Goal: Task Accomplishment & Management: Manage account settings

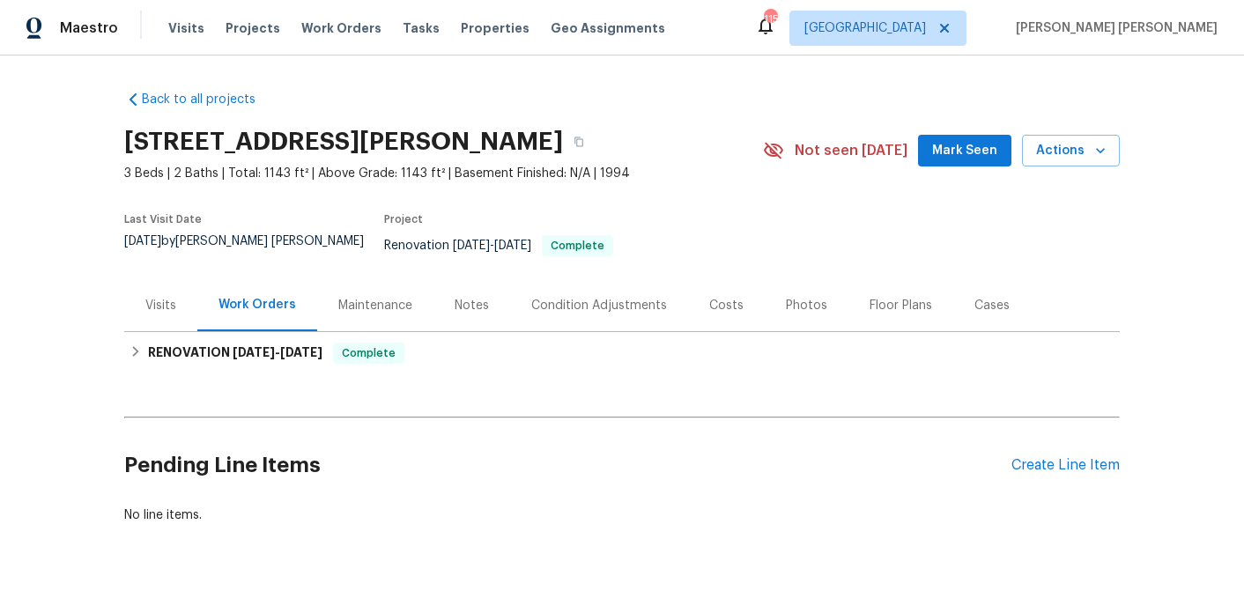
click at [820, 308] on div "Photos" at bounding box center [807, 305] width 84 height 52
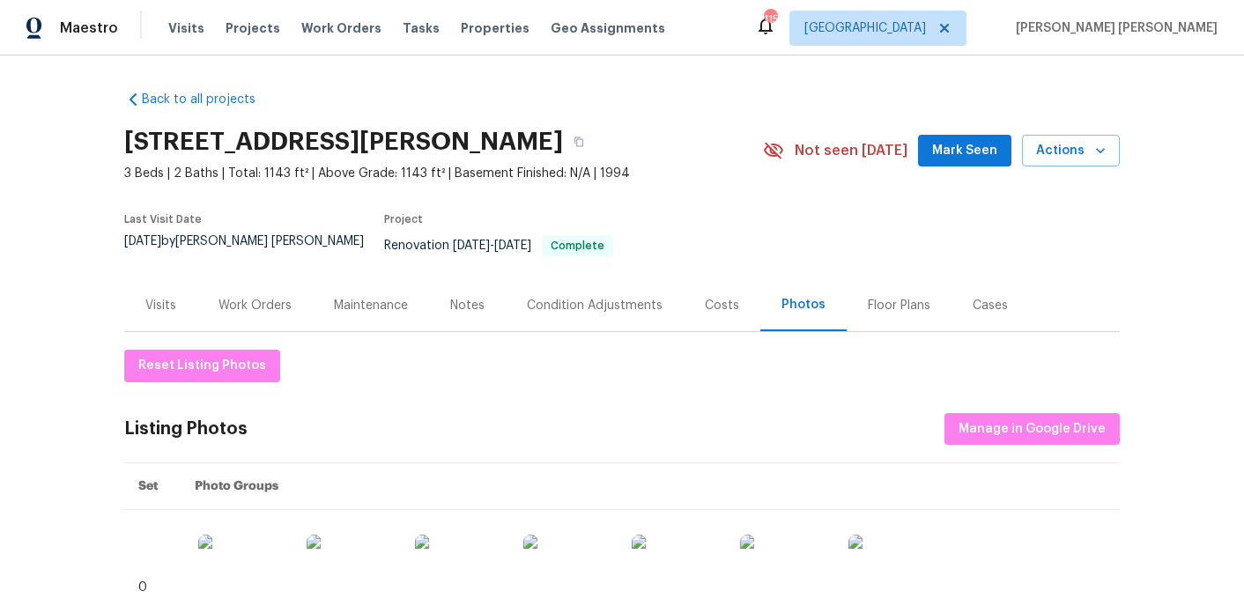
click at [463, 283] on div "Notes" at bounding box center [467, 305] width 77 height 52
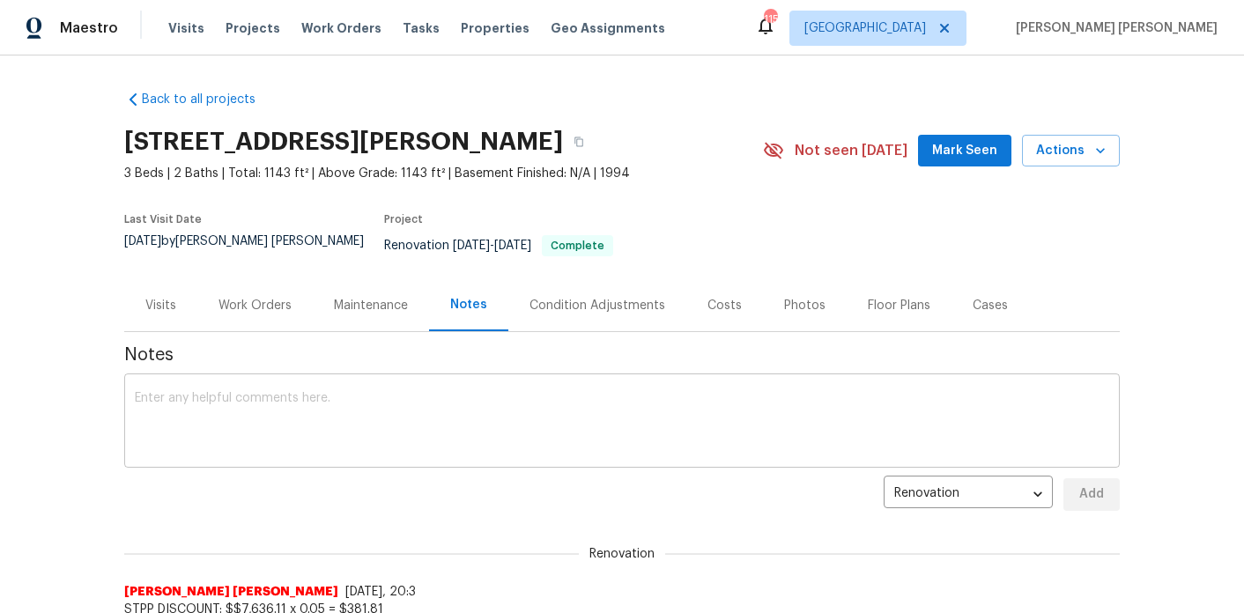
click at [397, 411] on textarea at bounding box center [622, 423] width 975 height 62
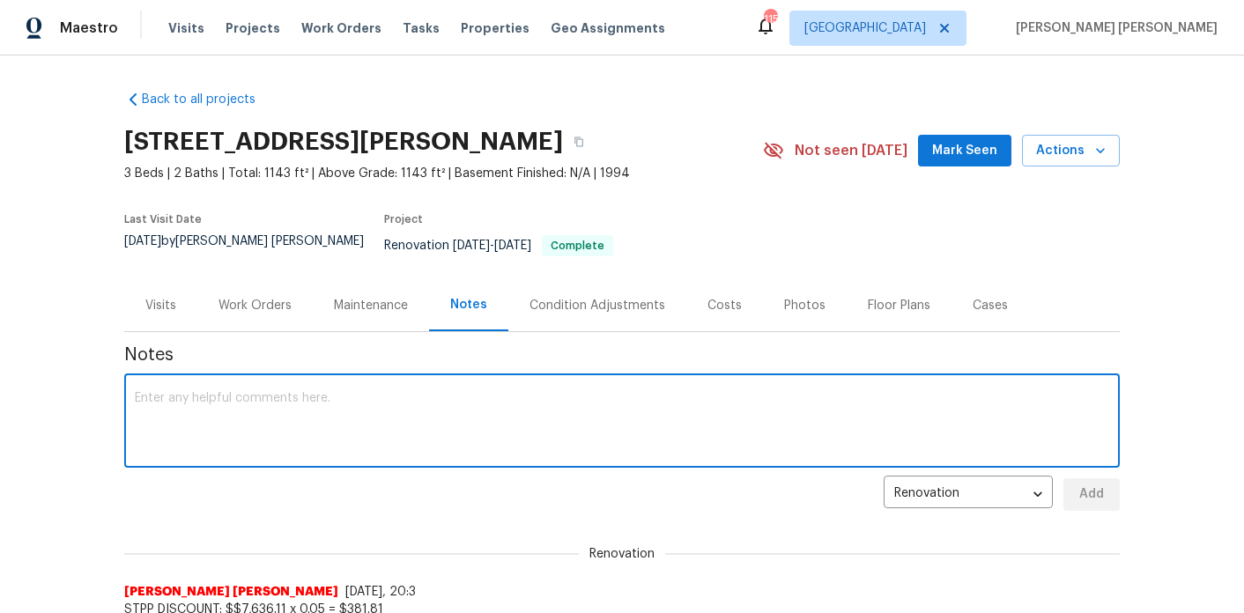
click at [278, 392] on textarea at bounding box center [622, 423] width 975 height 62
paste textarea "Reno complete, photos and navigate AI complete and uploaded, setup installed. P…"
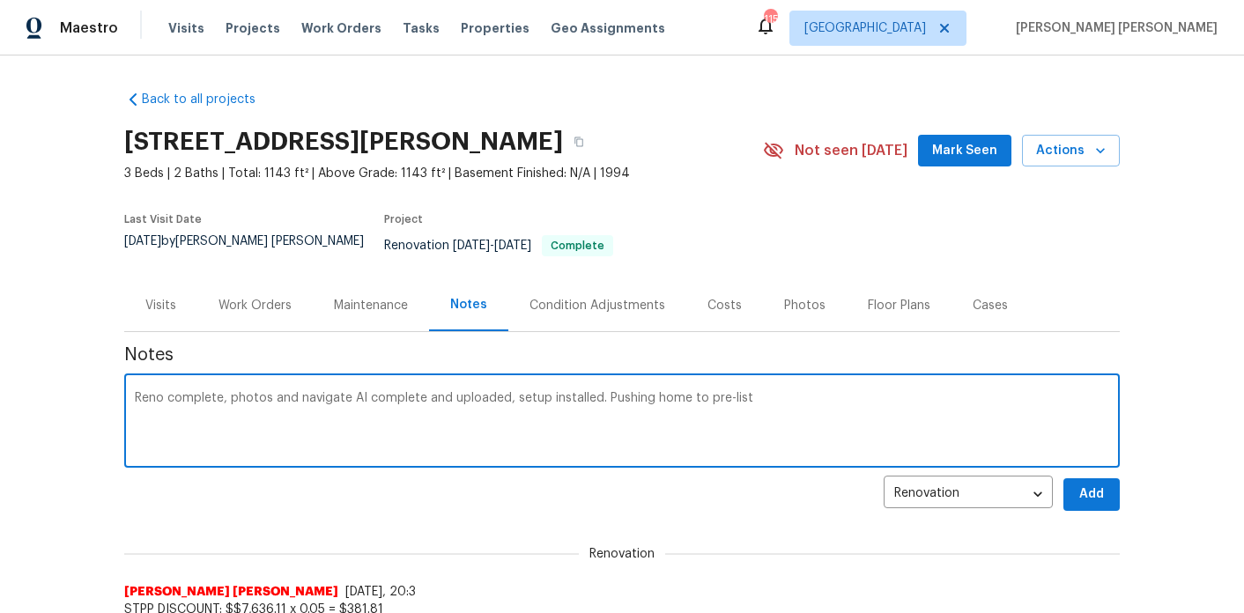
type textarea "Reno complete, photos and navigate AI complete and uploaded, setup installed. P…"
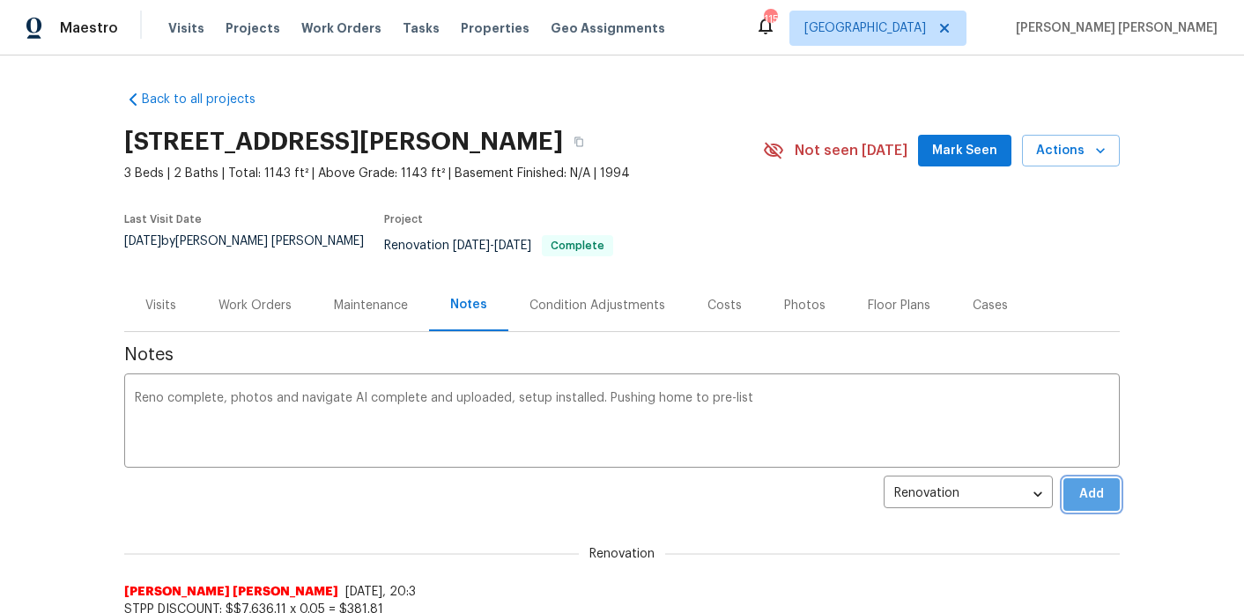
click at [1115, 491] on button "Add" at bounding box center [1092, 494] width 56 height 33
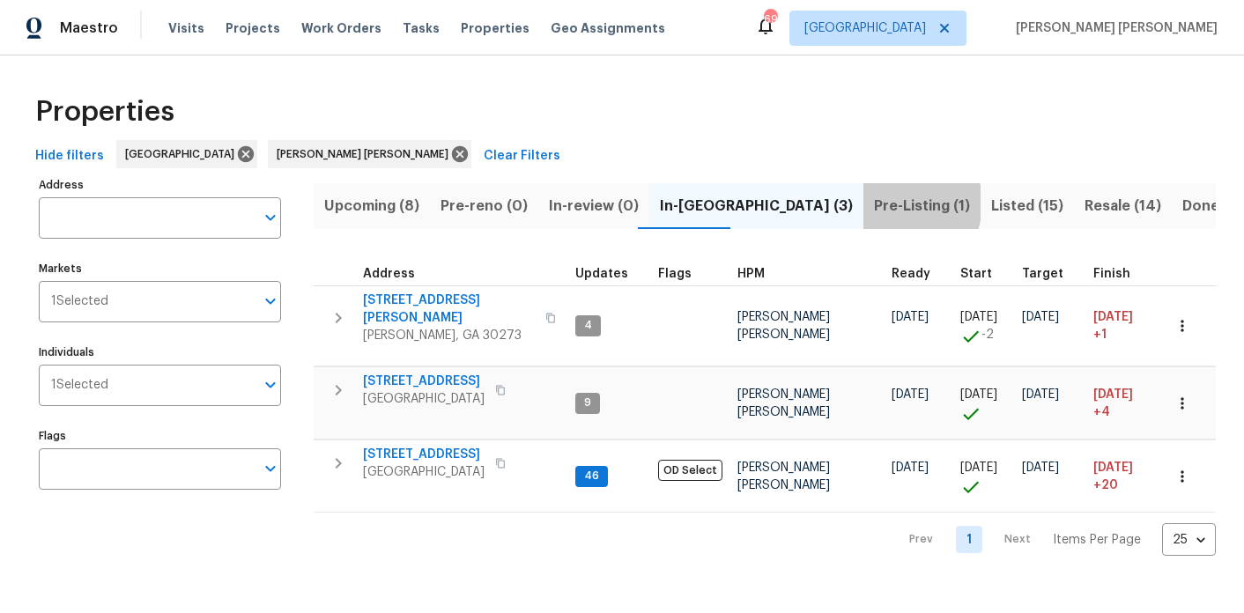
click at [874, 203] on span "Pre-Listing (1)" at bounding box center [922, 206] width 96 height 25
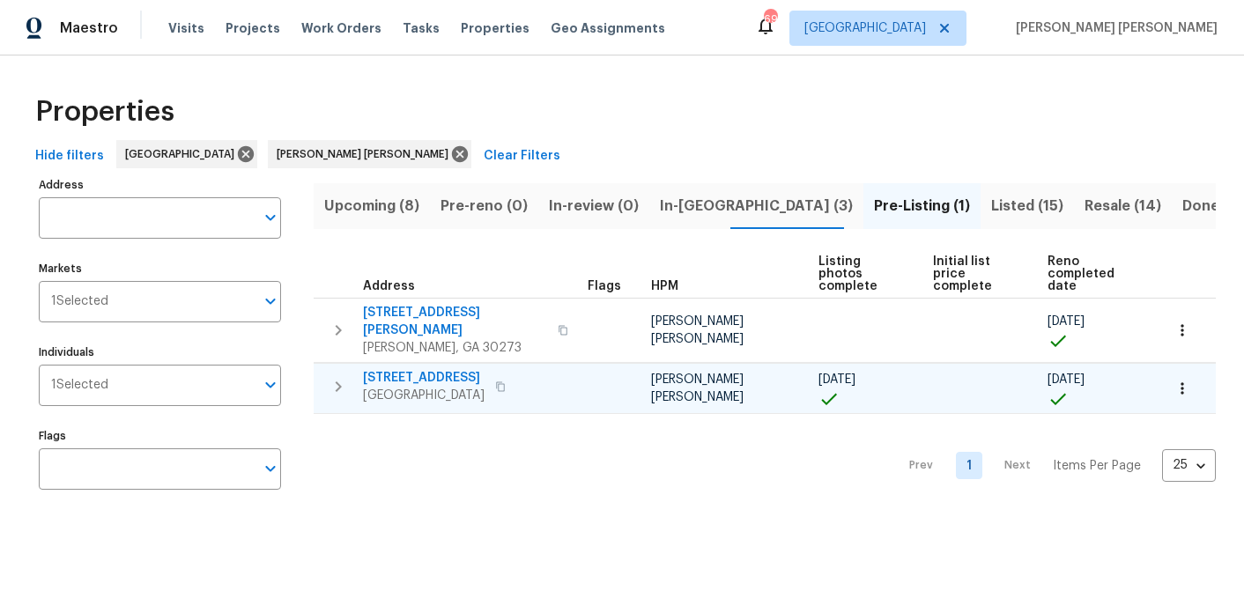
click at [404, 369] on span "[STREET_ADDRESS]" at bounding box center [424, 378] width 122 height 18
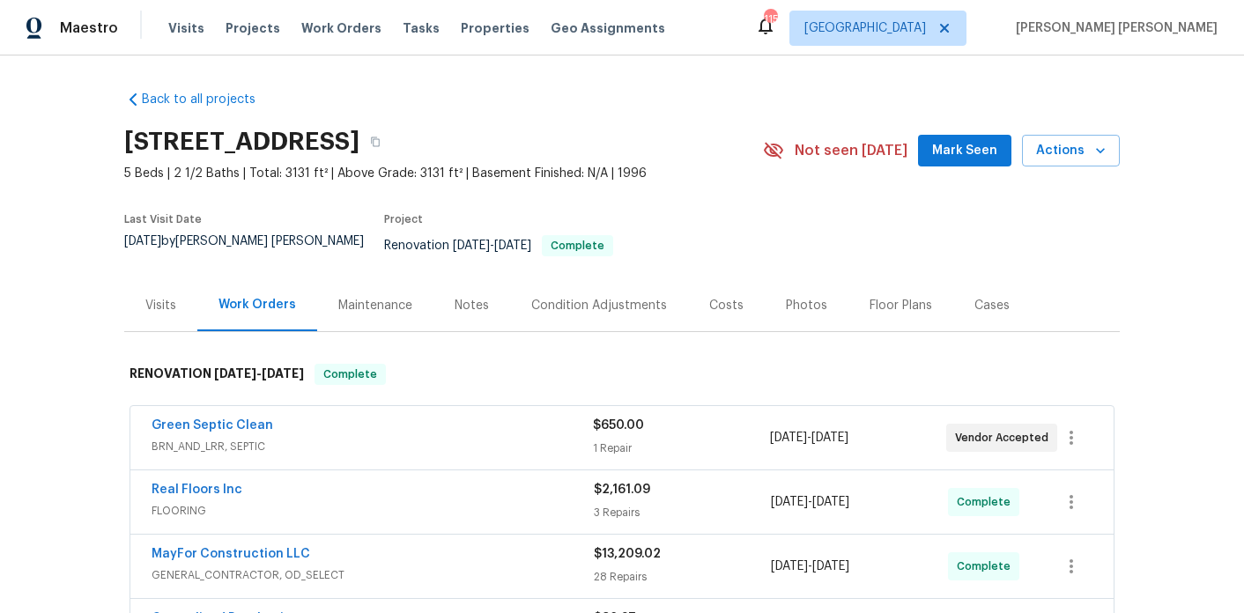
click at [463, 303] on div "Notes" at bounding box center [472, 305] width 77 height 52
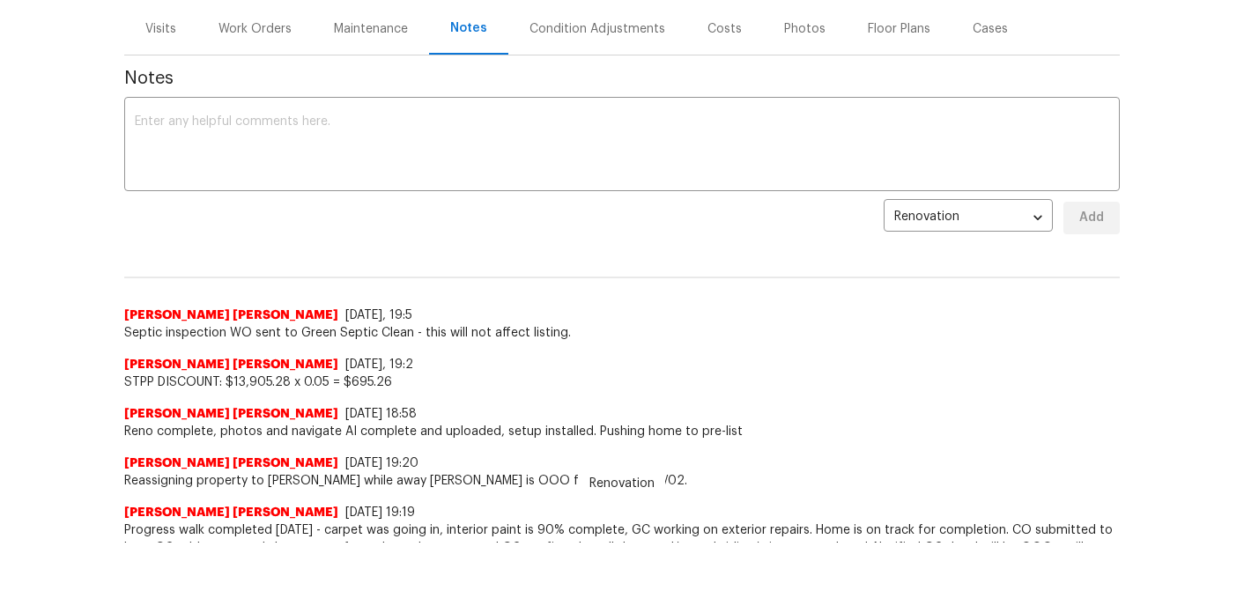
scroll to position [207, 0]
click at [332, 422] on span "Reno complete, photos and navigate AI complete and uploaded, setup installed. P…" at bounding box center [622, 431] width 996 height 18
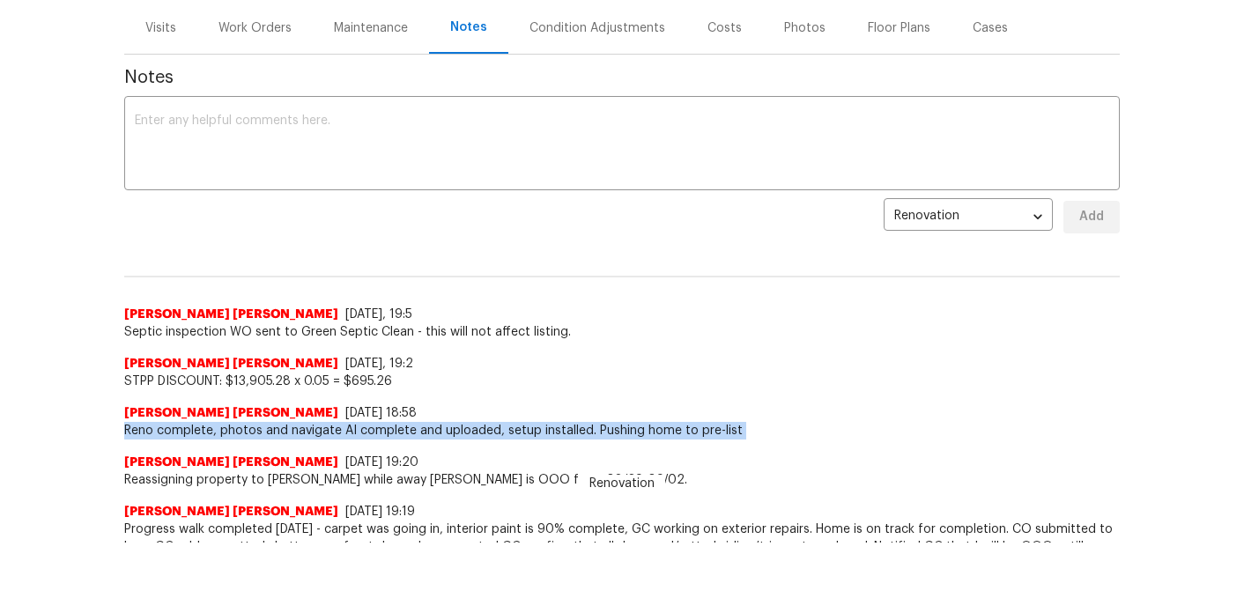
click at [332, 422] on span "Reno complete, photos and navigate AI complete and uploaded, setup installed. P…" at bounding box center [622, 431] width 996 height 18
copy span "Reno complete, photos and navigate AI complete and uploaded, setup installed. P…"
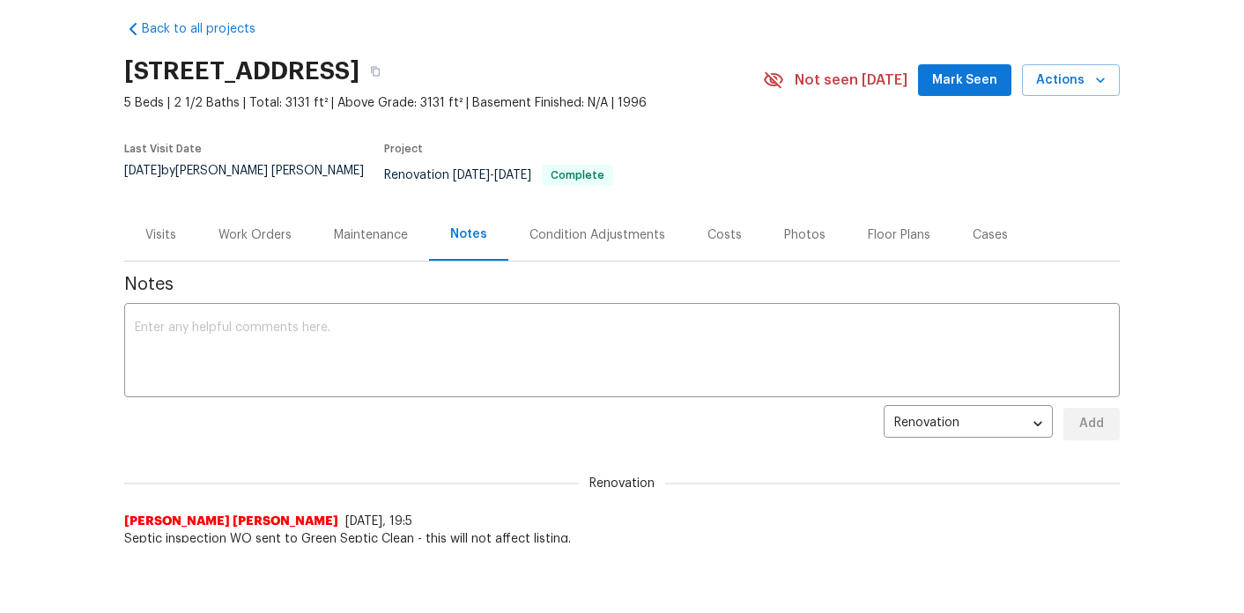
click at [278, 209] on div "Work Orders" at bounding box center [254, 235] width 115 height 52
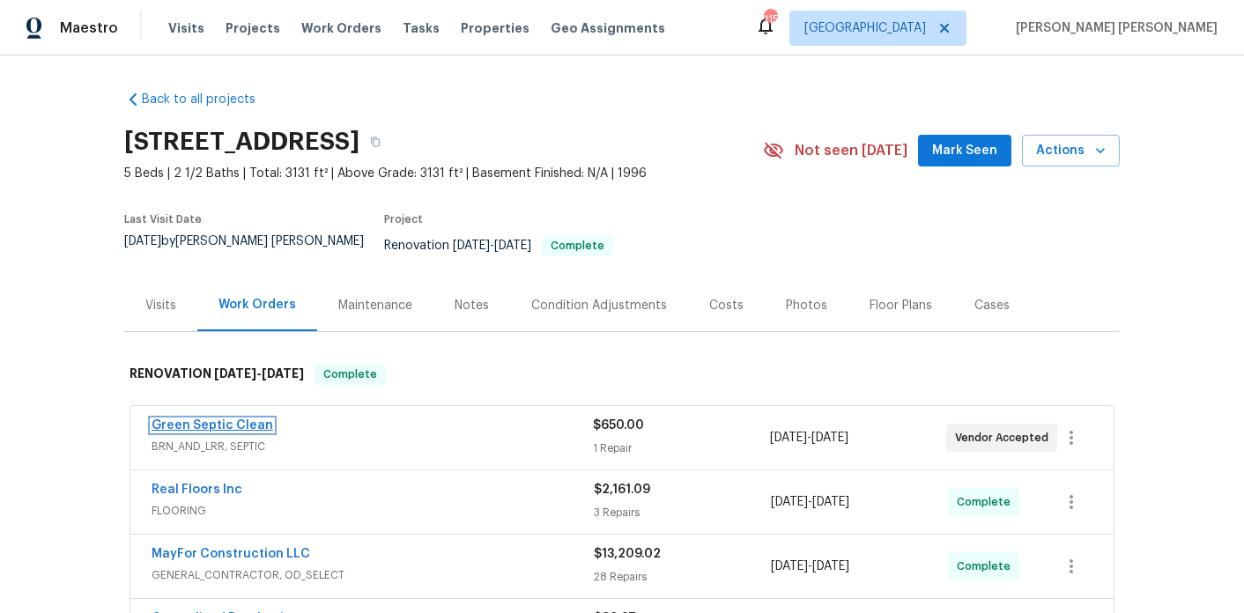
click at [201, 419] on link "Green Septic Clean" at bounding box center [213, 425] width 122 height 12
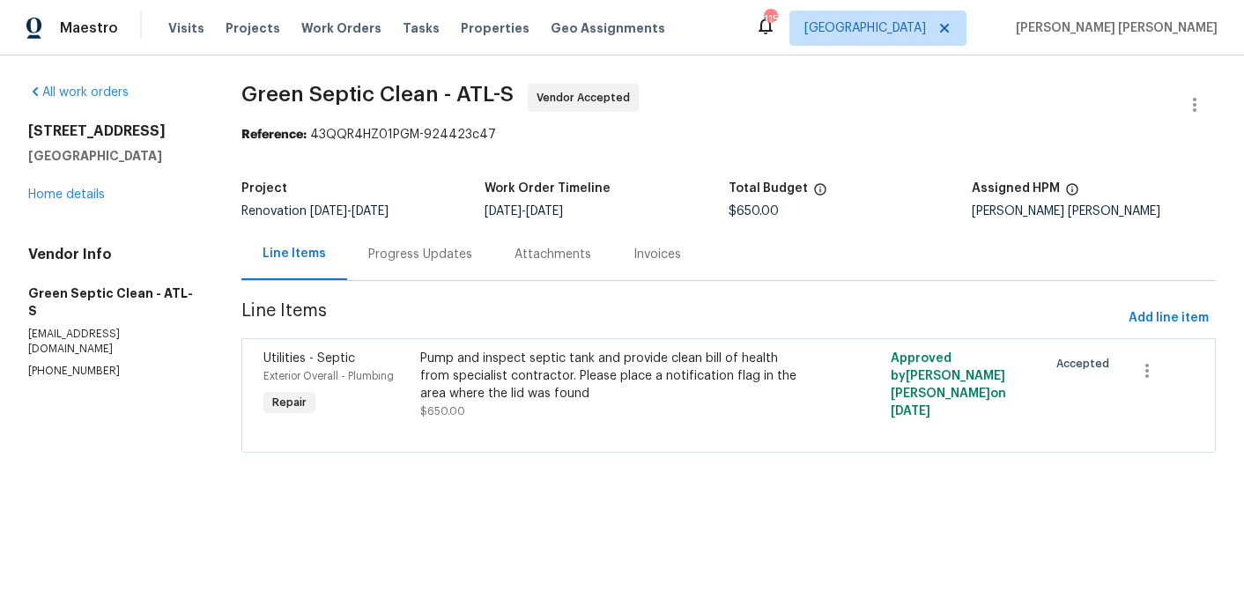
click at [439, 263] on div "Progress Updates" at bounding box center [420, 255] width 104 height 18
